Goal: Find specific page/section: Find specific page/section

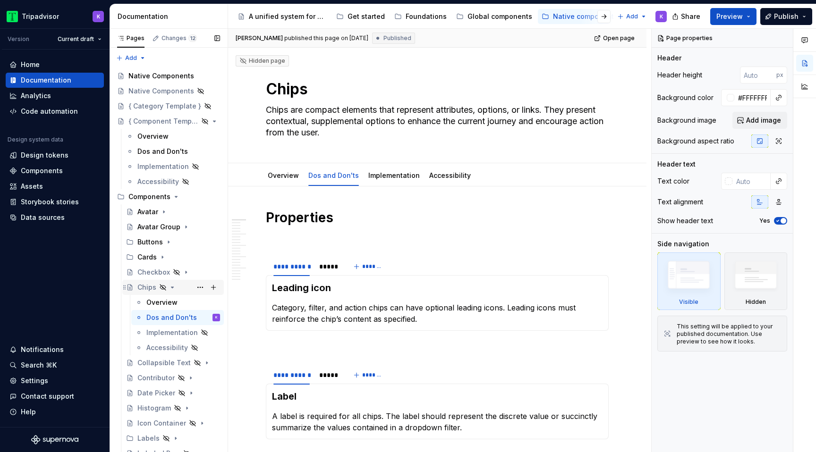
click at [173, 290] on icon "Page tree" at bounding box center [173, 288] width 8 height 8
type textarea "*"
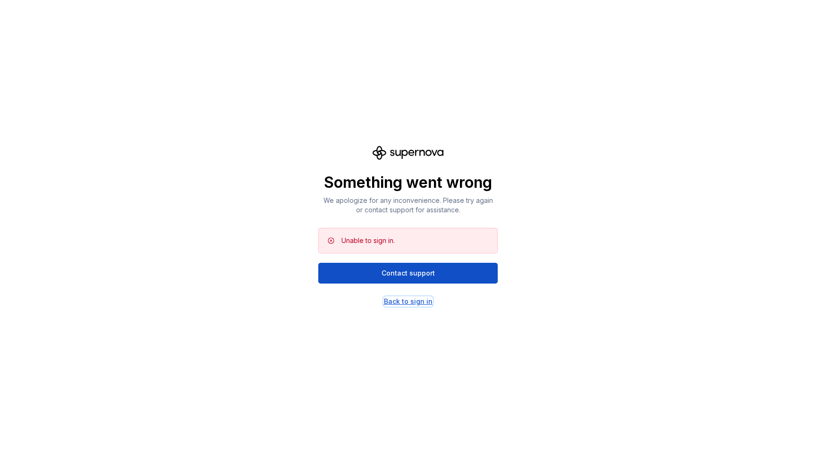
click at [390, 303] on div "Back to sign in" at bounding box center [408, 301] width 49 height 9
